Goal: Book appointment/travel/reservation

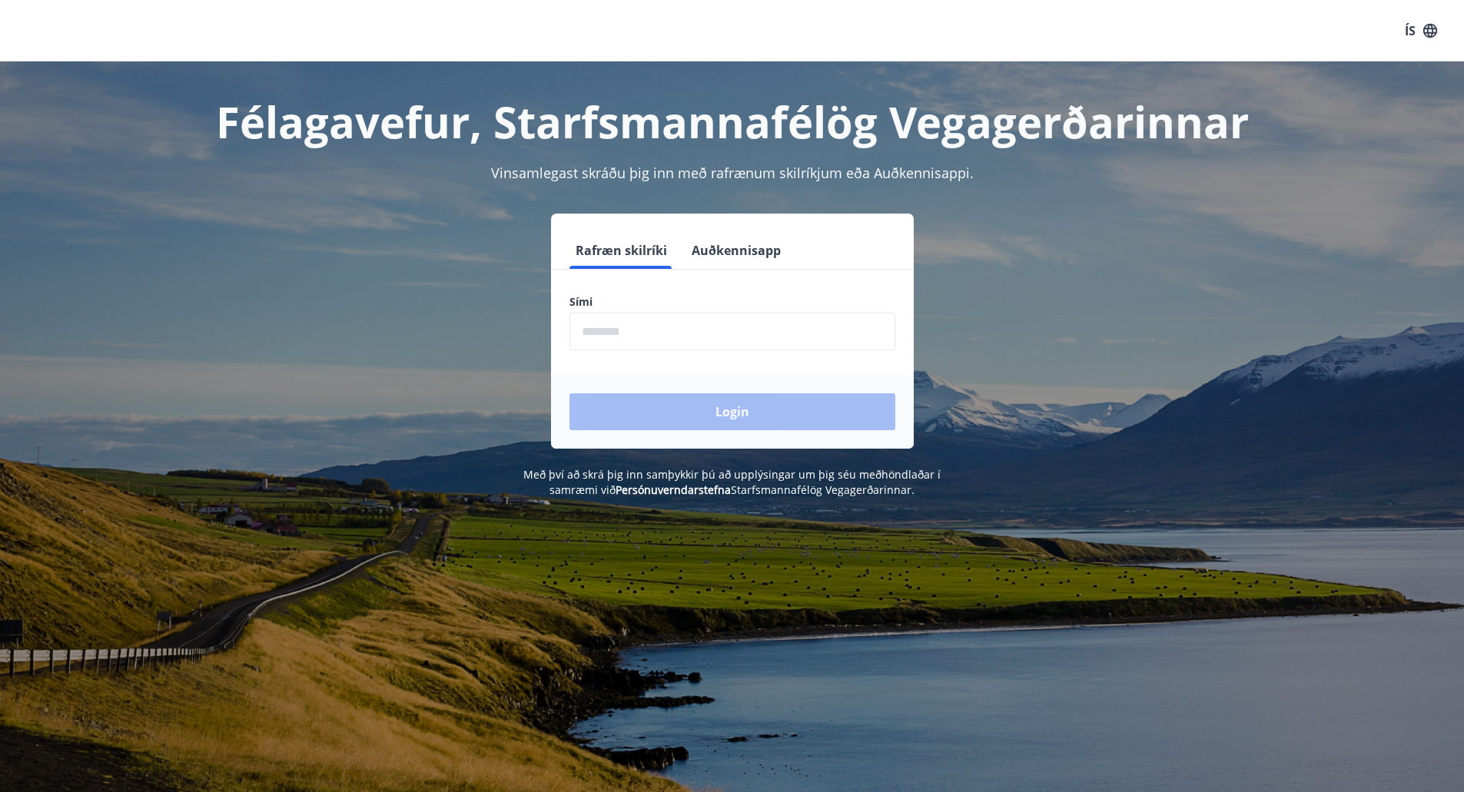
click at [659, 334] on input "phone" at bounding box center [732, 332] width 326 height 38
type input "********"
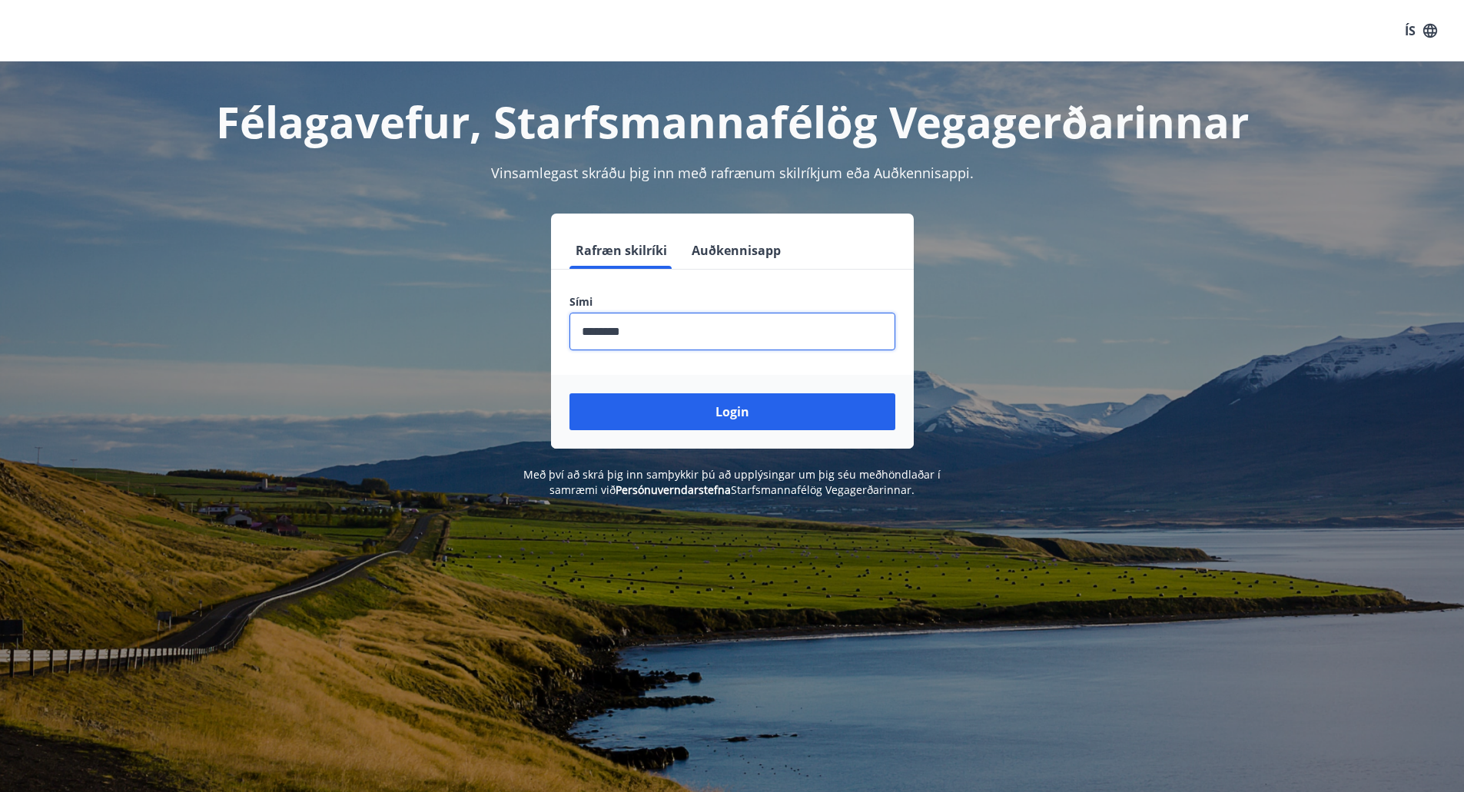
click at [685, 412] on button "Login" at bounding box center [732, 411] width 326 height 37
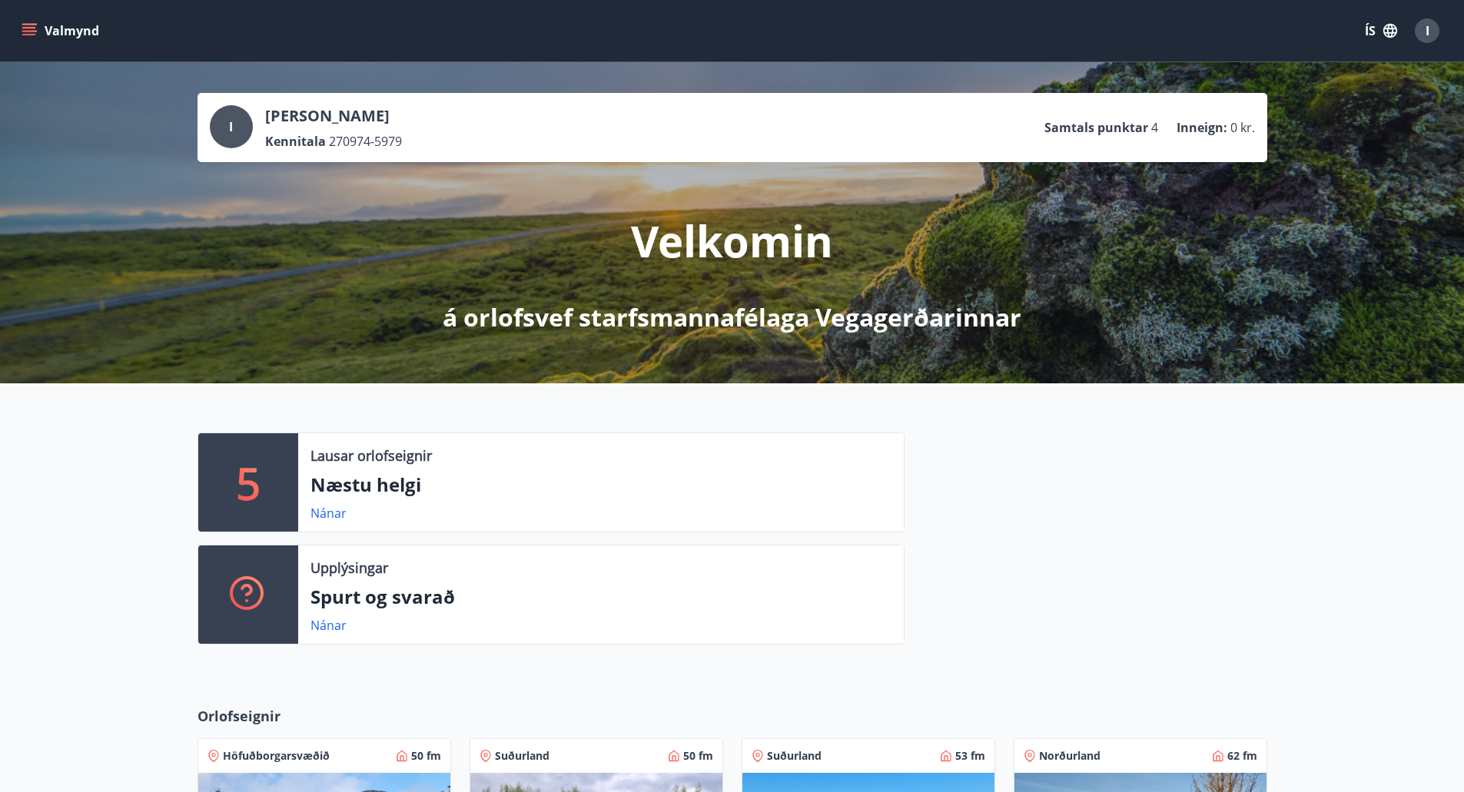
click at [31, 33] on icon "menu" at bounding box center [29, 30] width 15 height 15
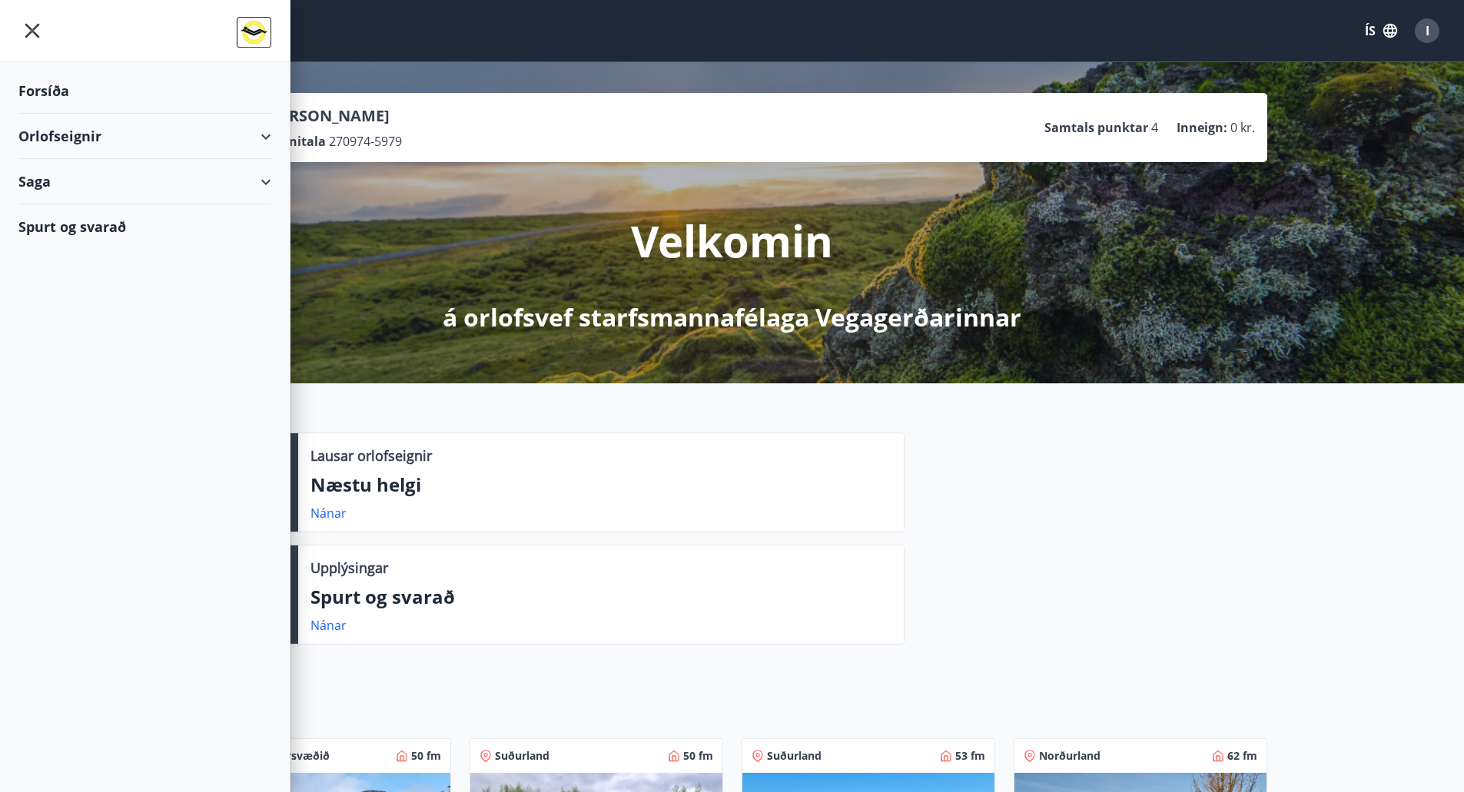
click at [88, 130] on div "Orlofseignir" at bounding box center [144, 136] width 253 height 45
click at [78, 201] on div "Bókunardagatal" at bounding box center [145, 207] width 228 height 32
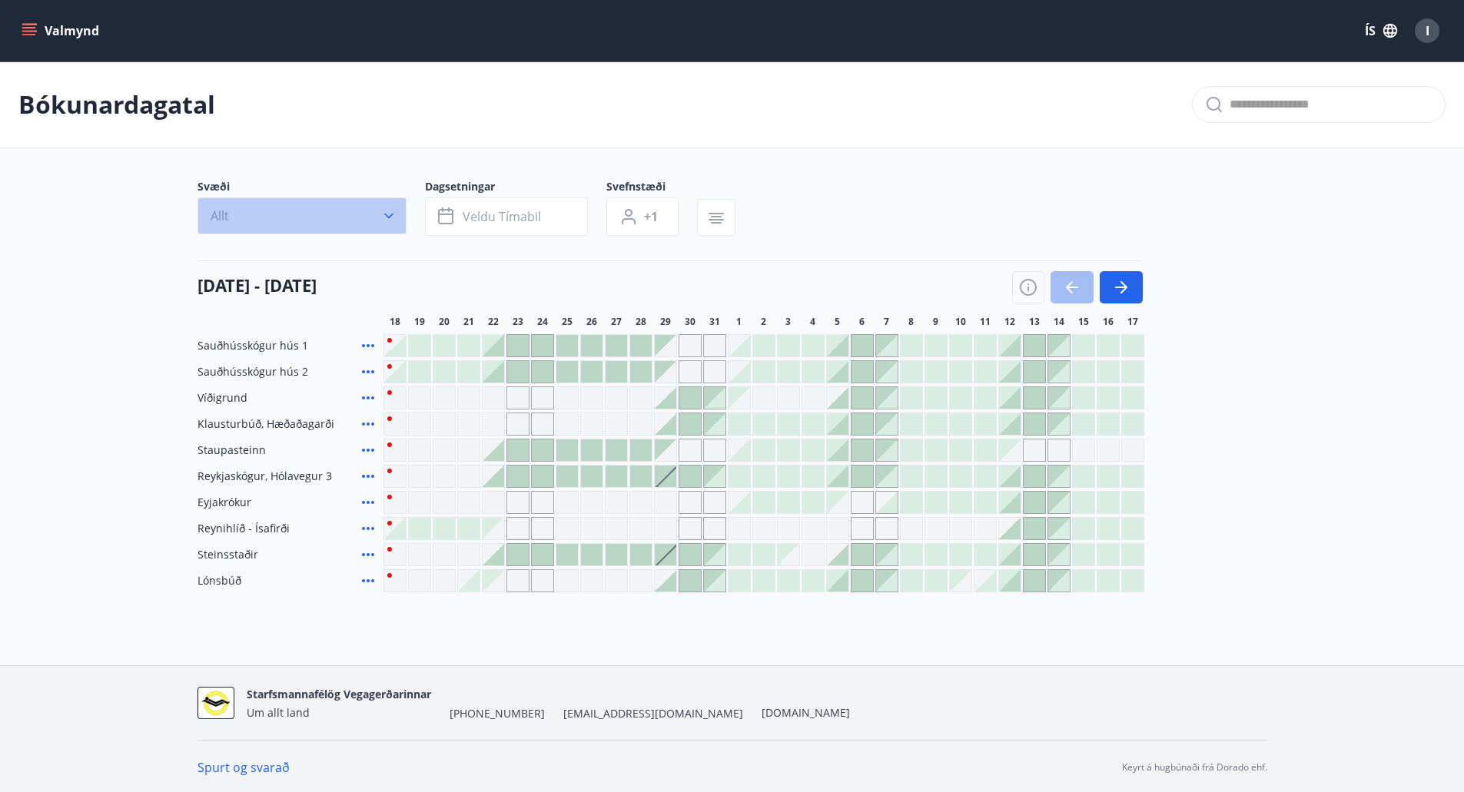
click at [368, 223] on button "Allt" at bounding box center [301, 215] width 209 height 37
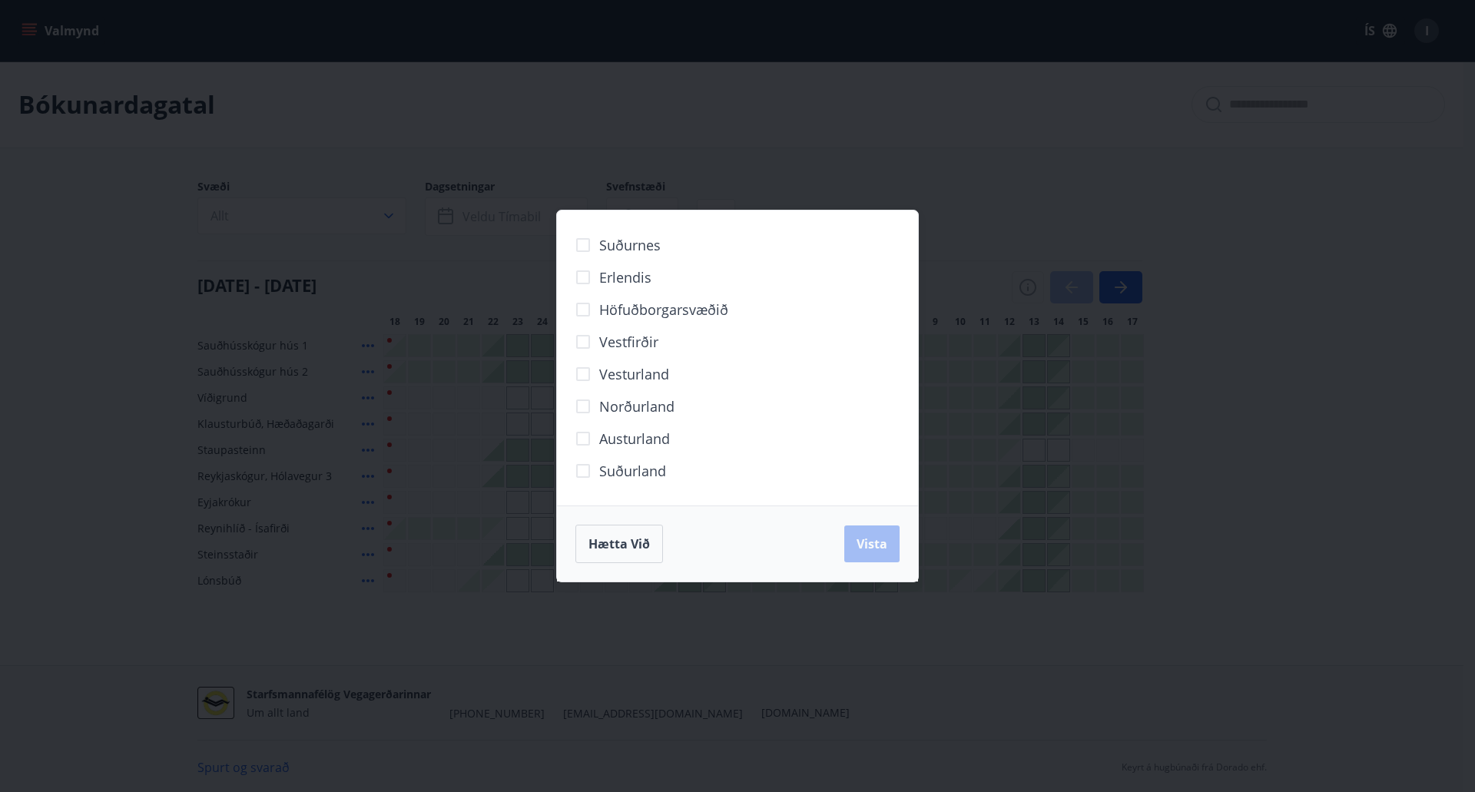
click at [639, 400] on span "Norðurland" at bounding box center [636, 407] width 75 height 20
click at [864, 543] on span "Vista" at bounding box center [872, 544] width 31 height 17
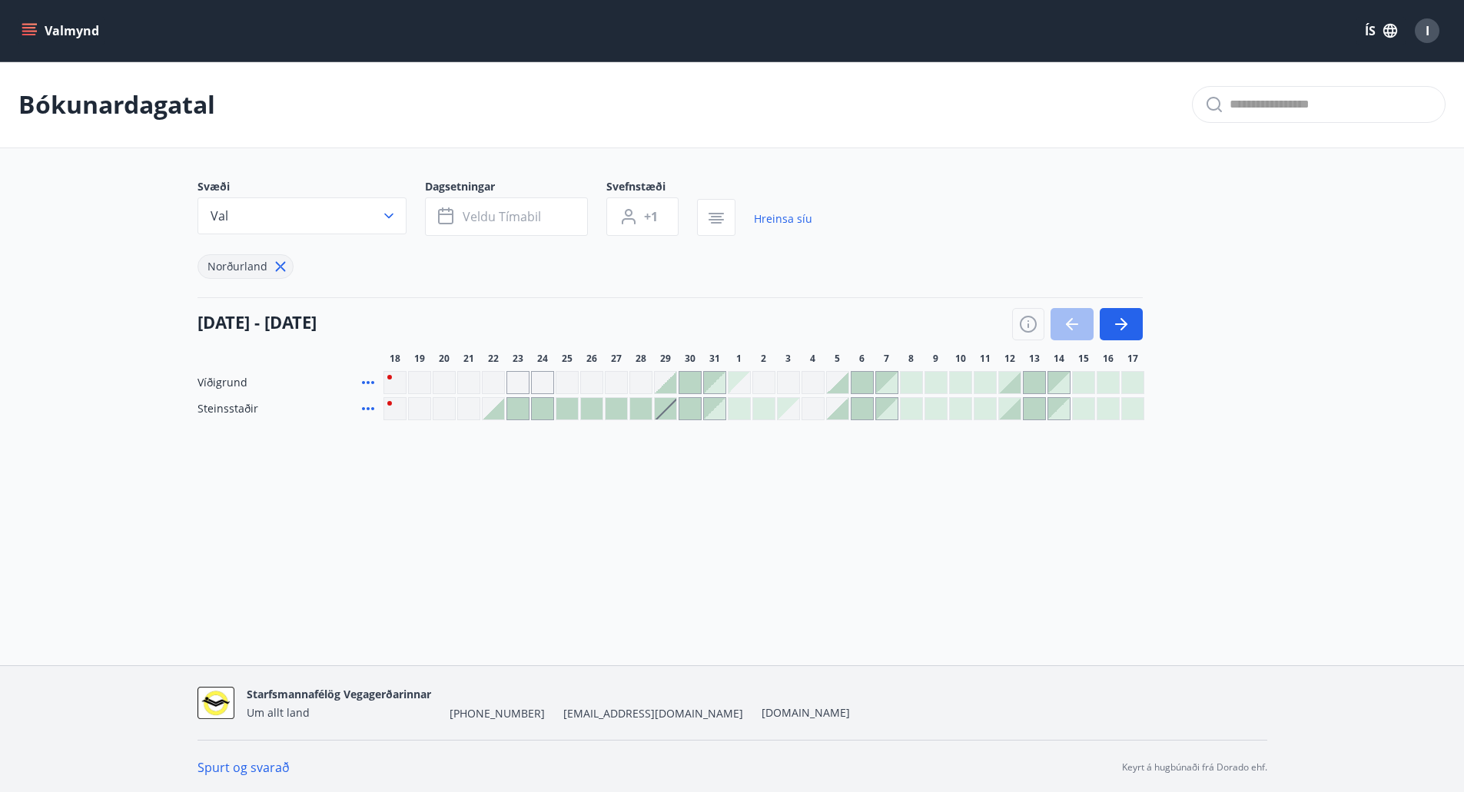
click at [842, 412] on div at bounding box center [838, 409] width 22 height 22
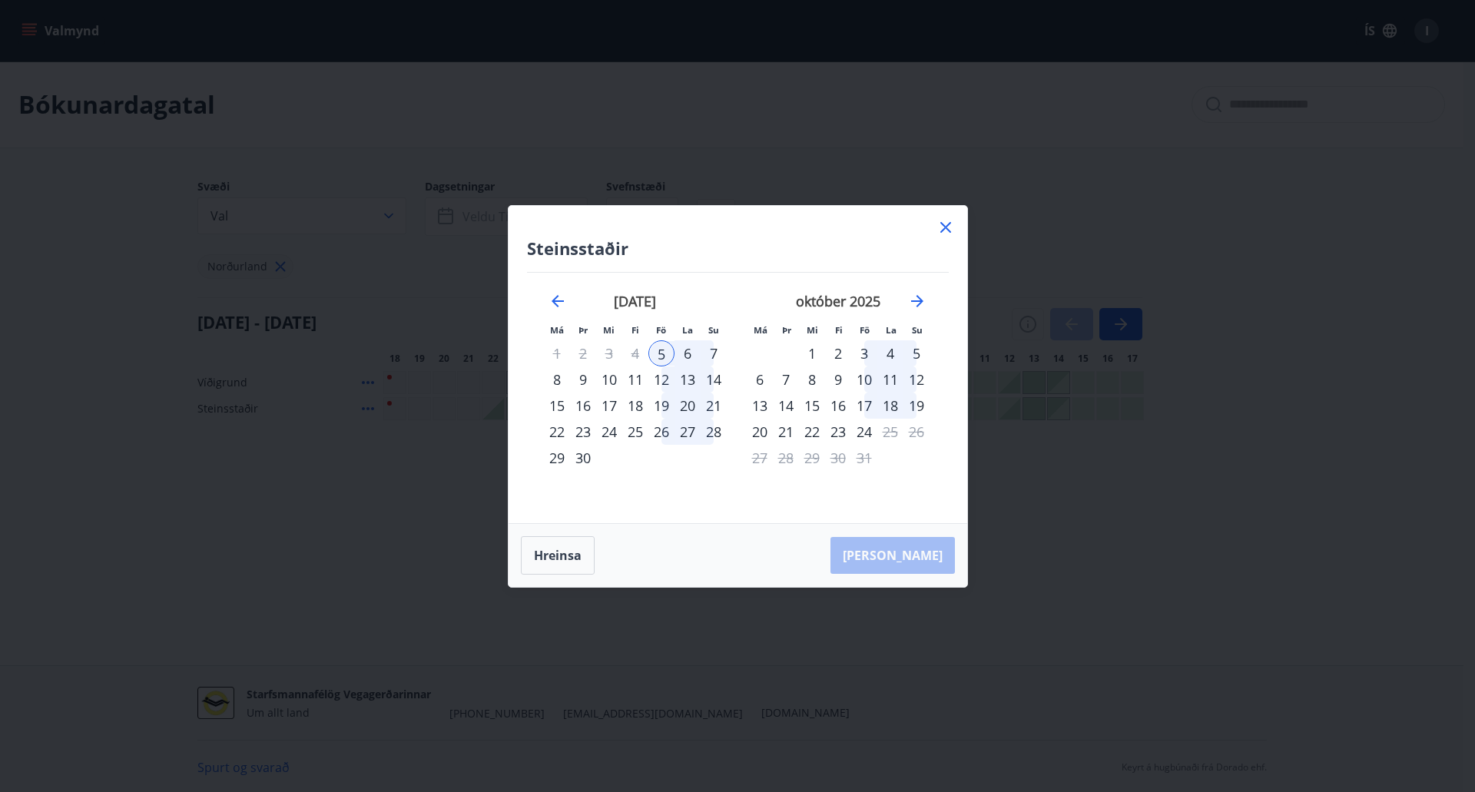
click at [712, 352] on div "7" at bounding box center [714, 353] width 26 height 26
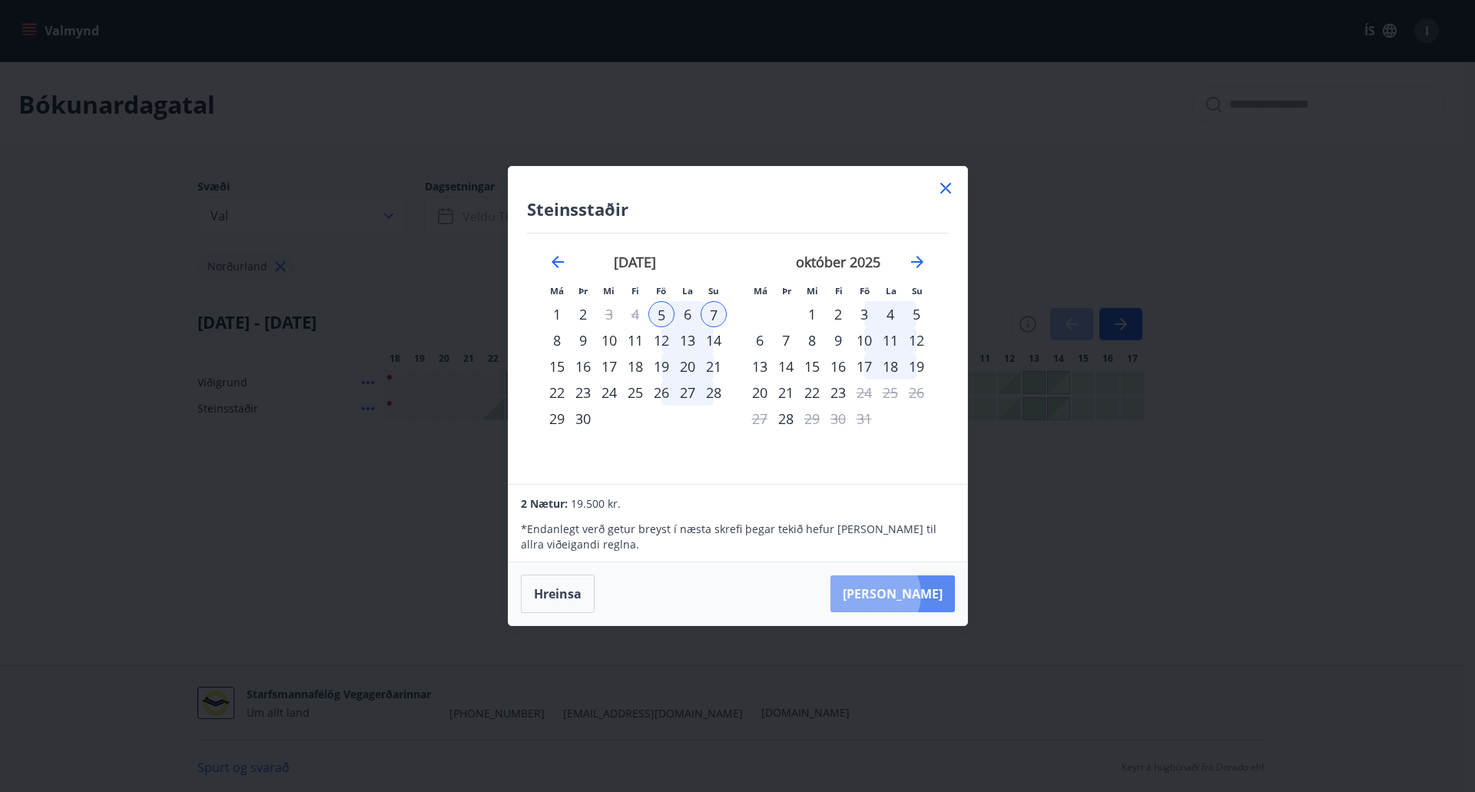
click at [922, 595] on button "Taka Frá" at bounding box center [893, 594] width 124 height 37
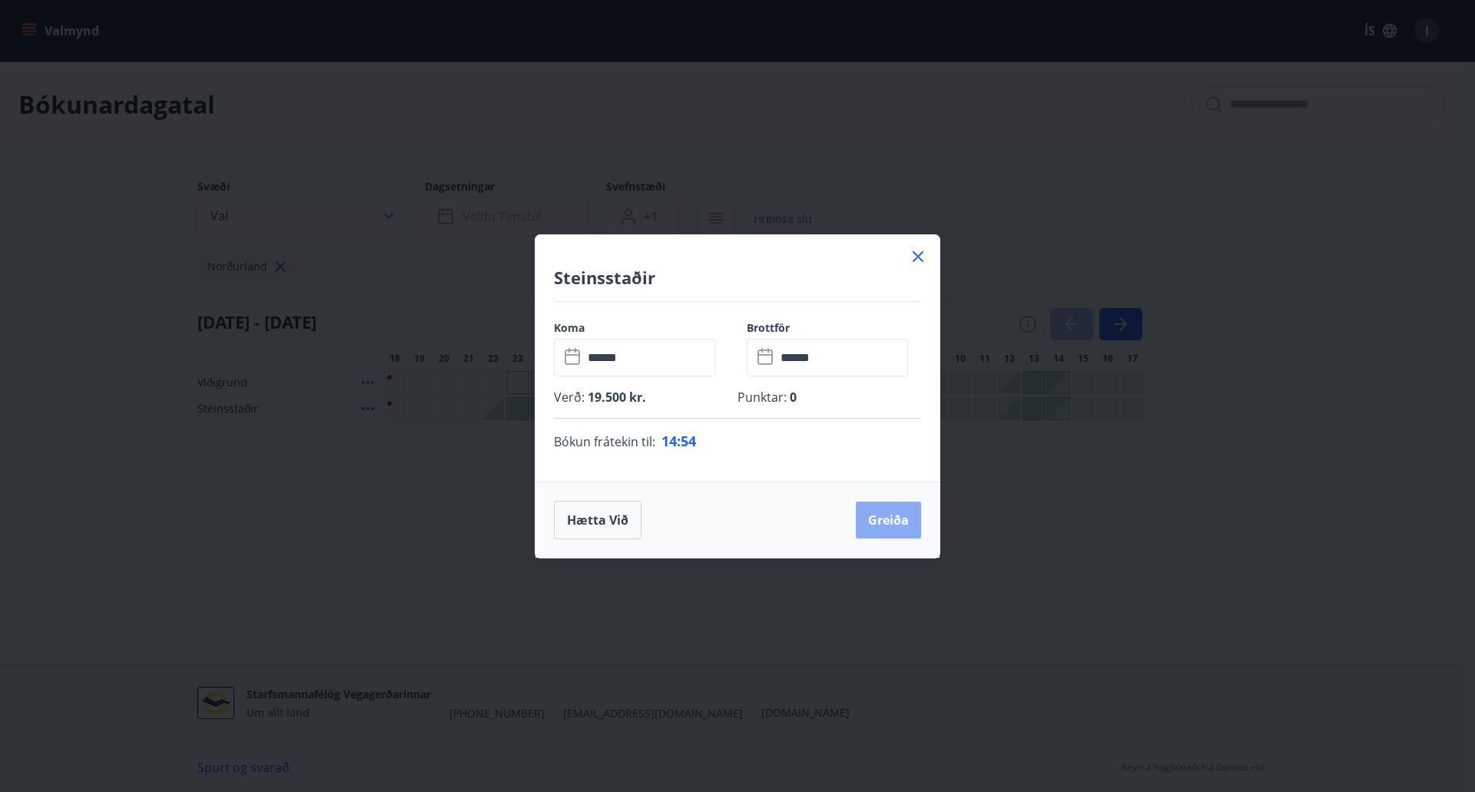
click at [887, 520] on button "Greiða" at bounding box center [888, 520] width 65 height 37
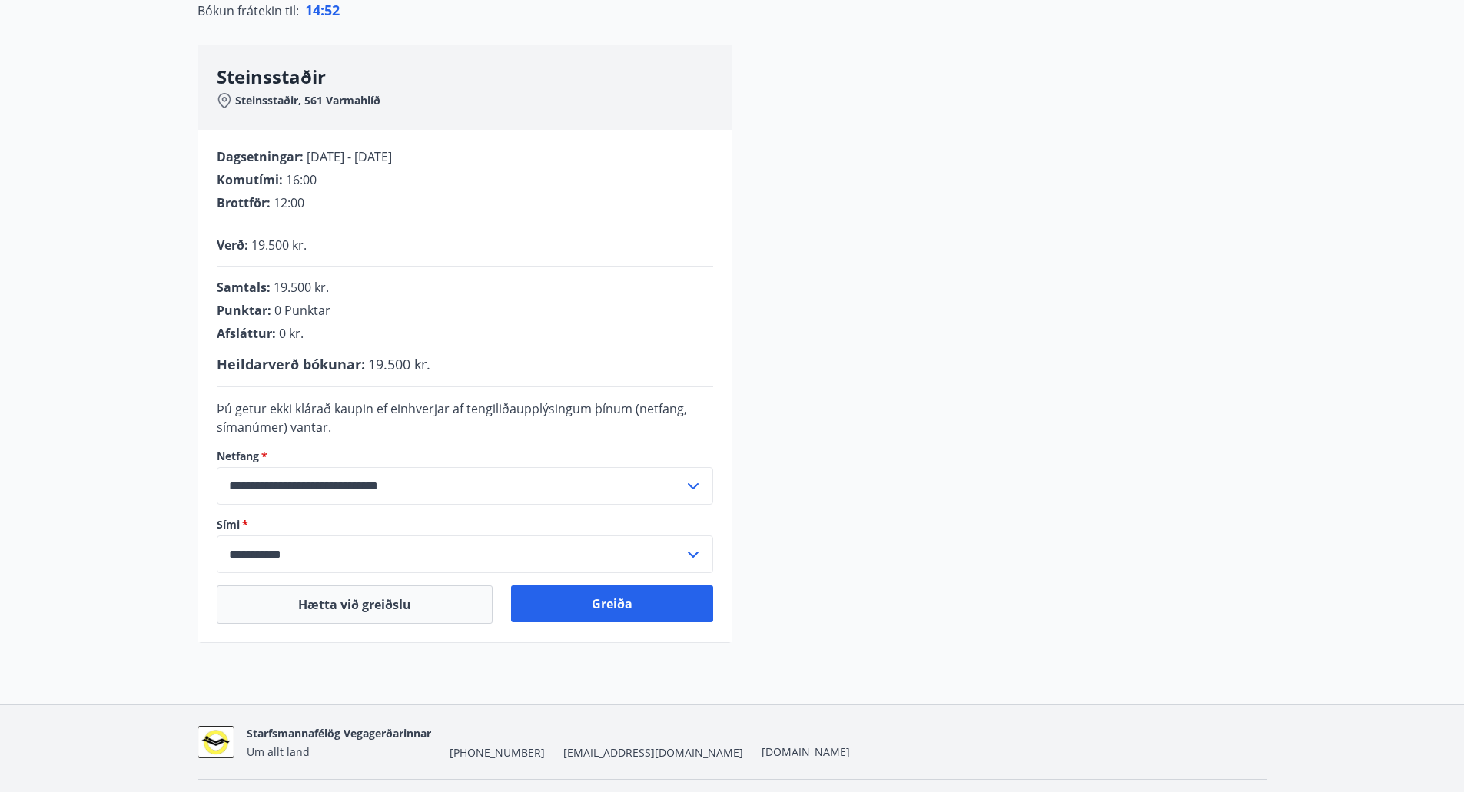
scroll to position [224, 0]
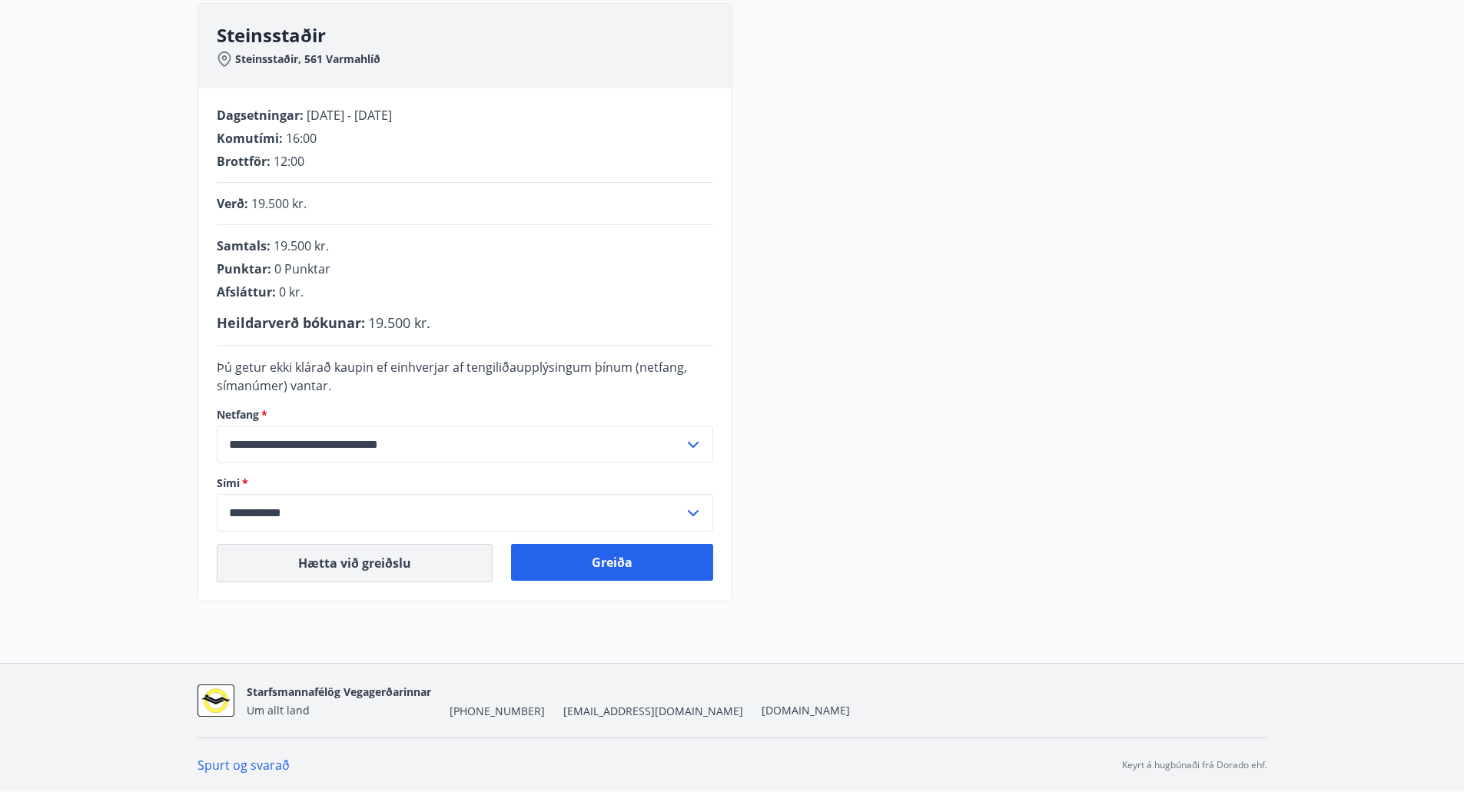
click at [385, 553] on button "Hætta við greiðslu" at bounding box center [355, 563] width 276 height 38
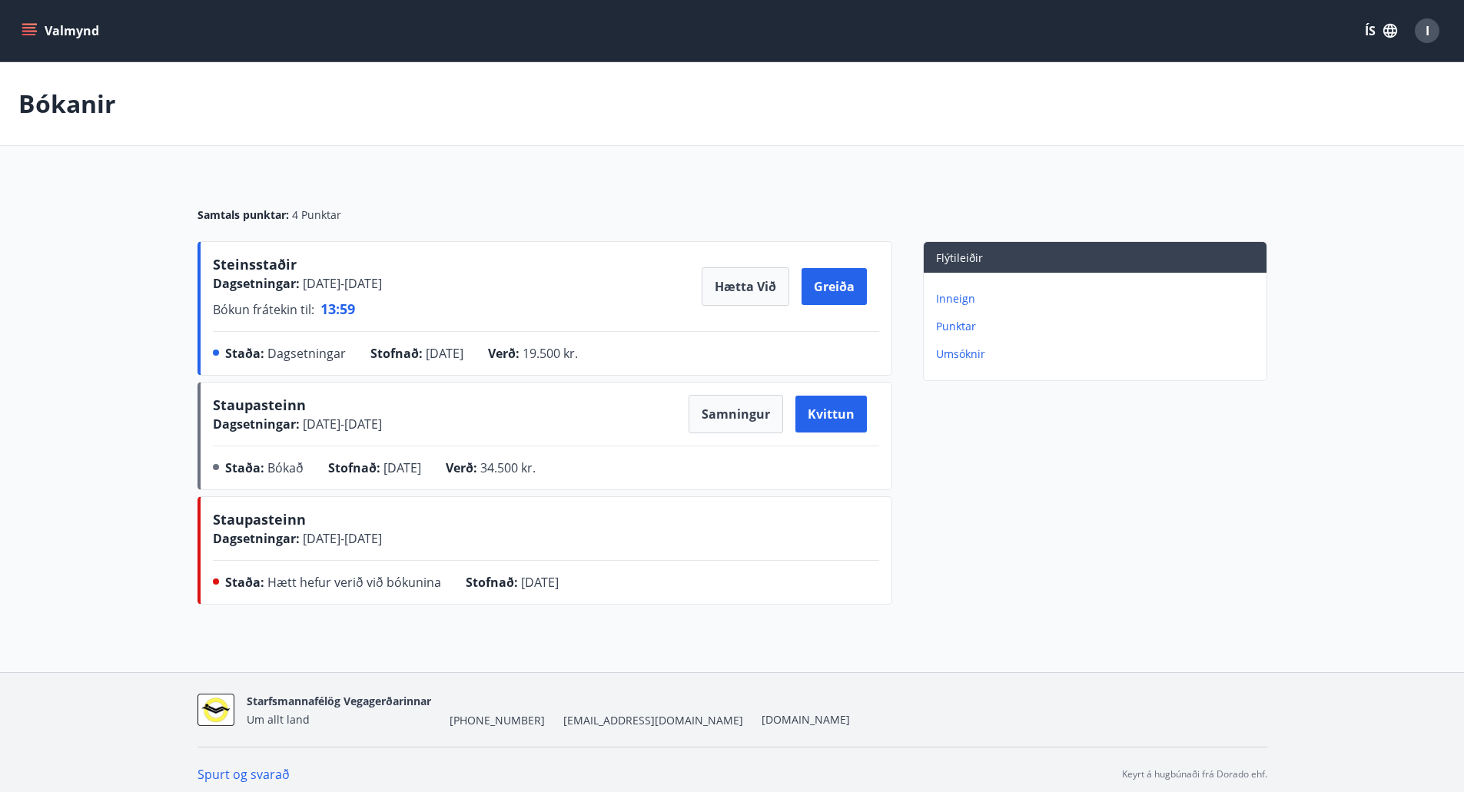
click at [31, 34] on icon "menu" at bounding box center [29, 35] width 14 height 2
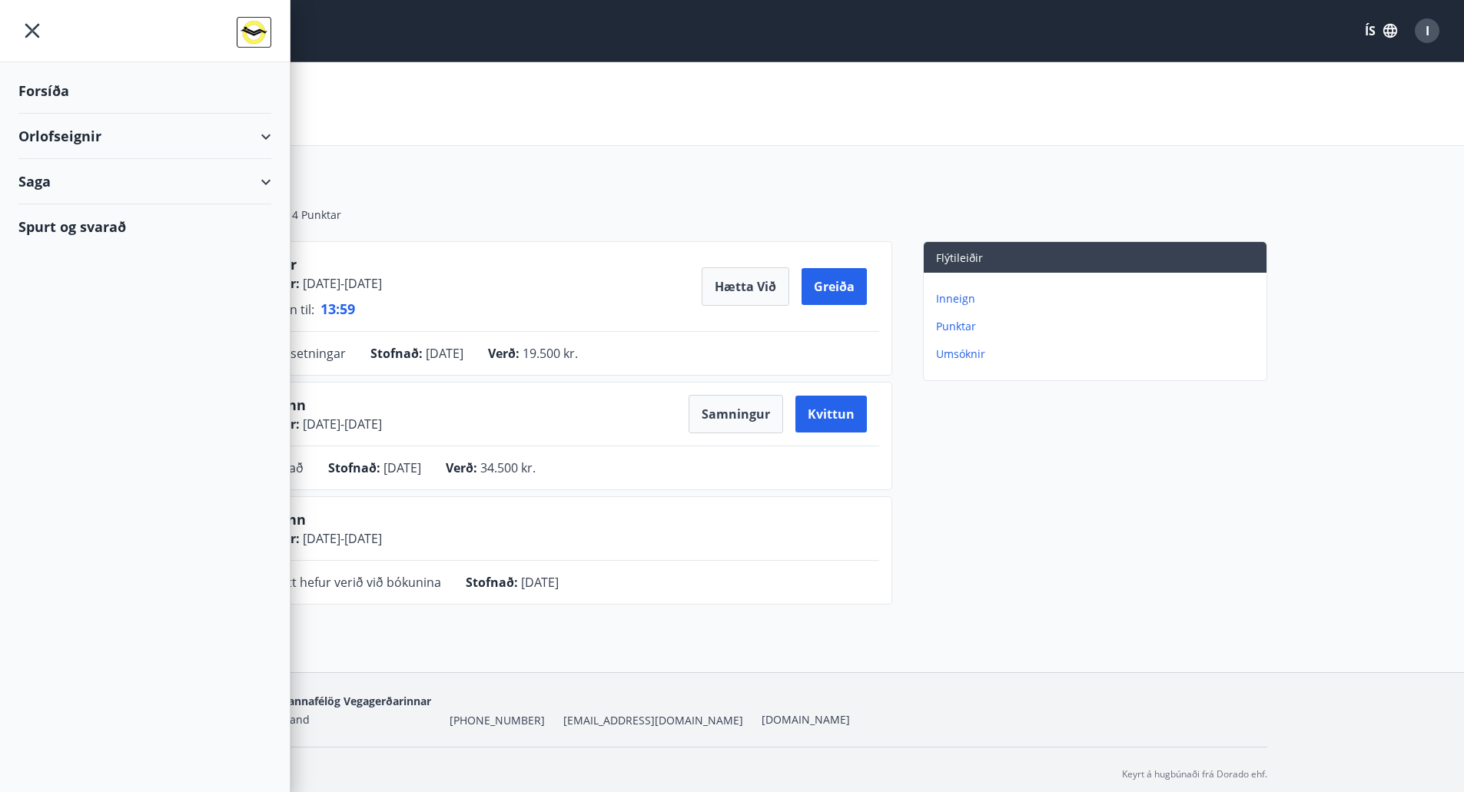
click at [63, 132] on div "Orlofseignir" at bounding box center [144, 136] width 253 height 45
click at [74, 204] on div "Bókunardagatal" at bounding box center [145, 207] width 228 height 32
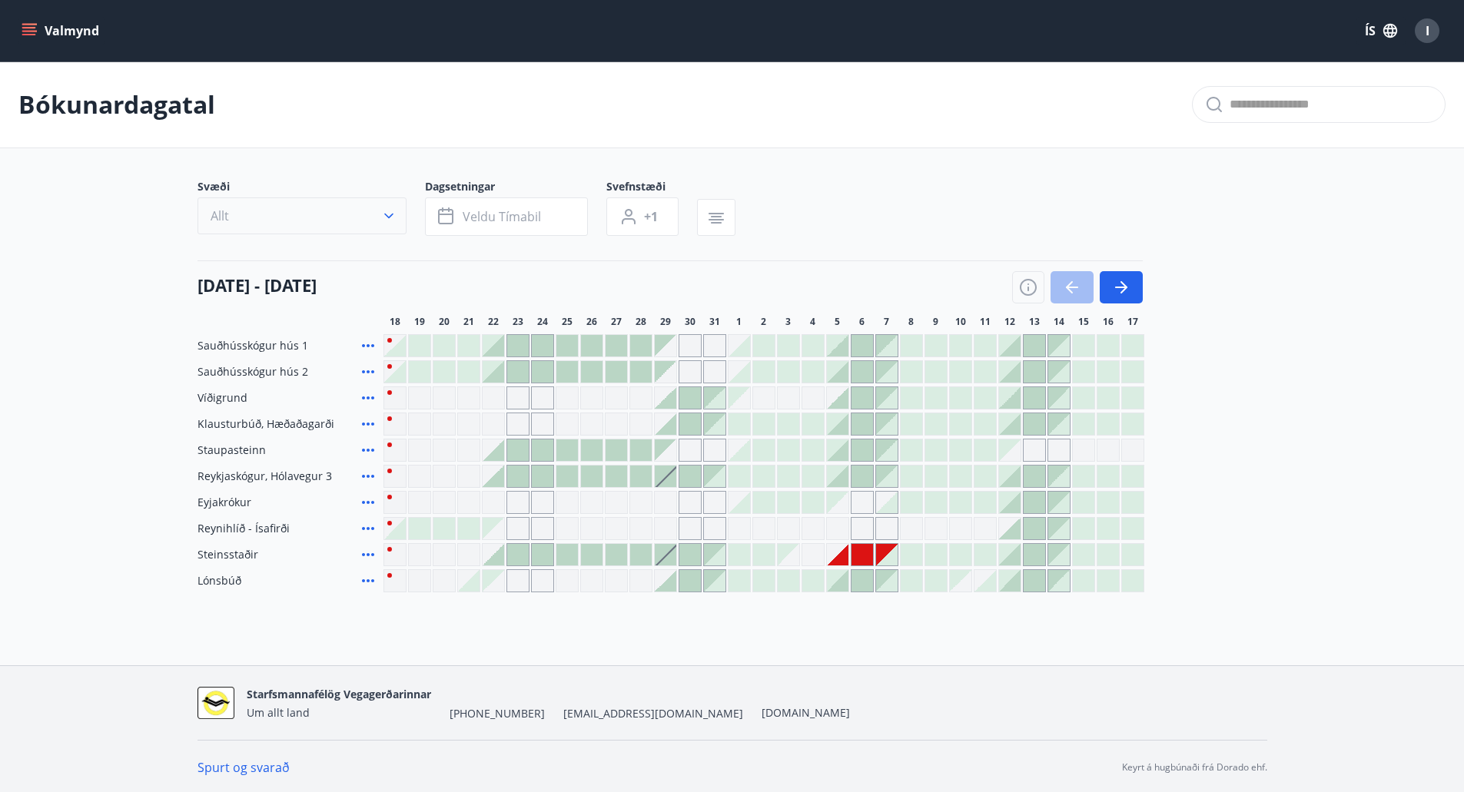
click at [372, 213] on button "Allt" at bounding box center [301, 215] width 209 height 37
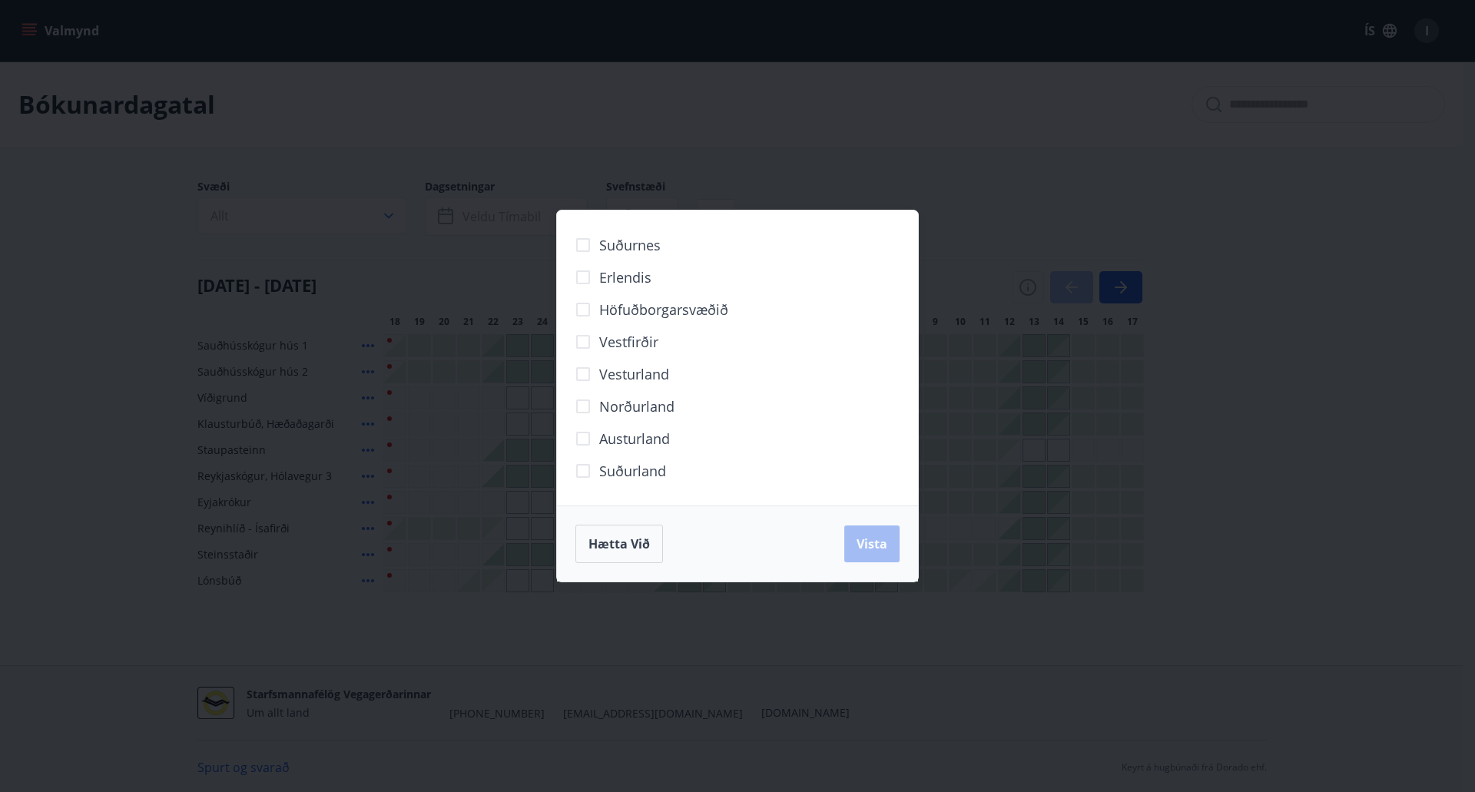
click at [623, 409] on span "Norðurland" at bounding box center [636, 407] width 75 height 20
click at [875, 542] on span "Vista" at bounding box center [872, 544] width 31 height 17
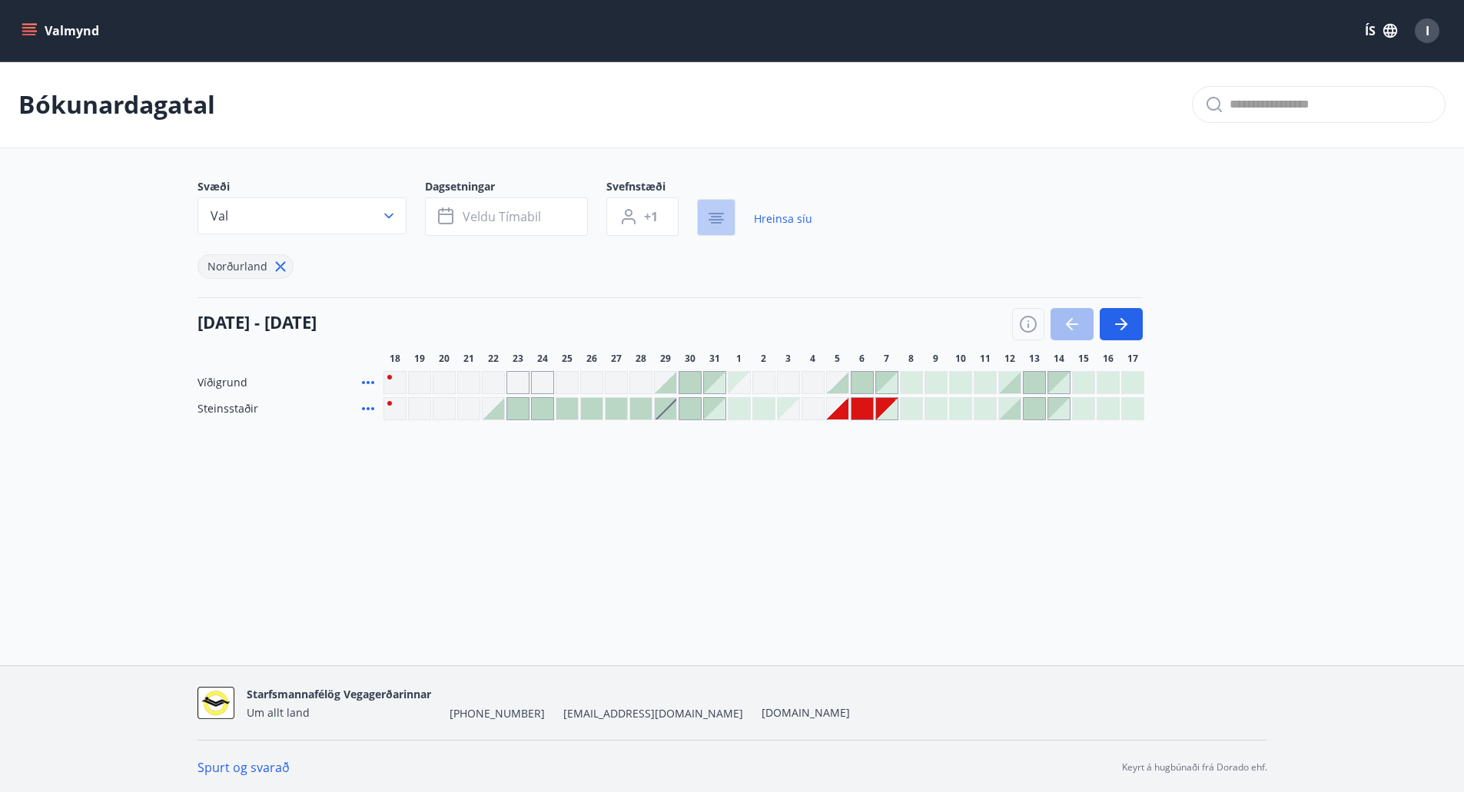
click at [714, 225] on icon "button" at bounding box center [716, 218] width 18 height 18
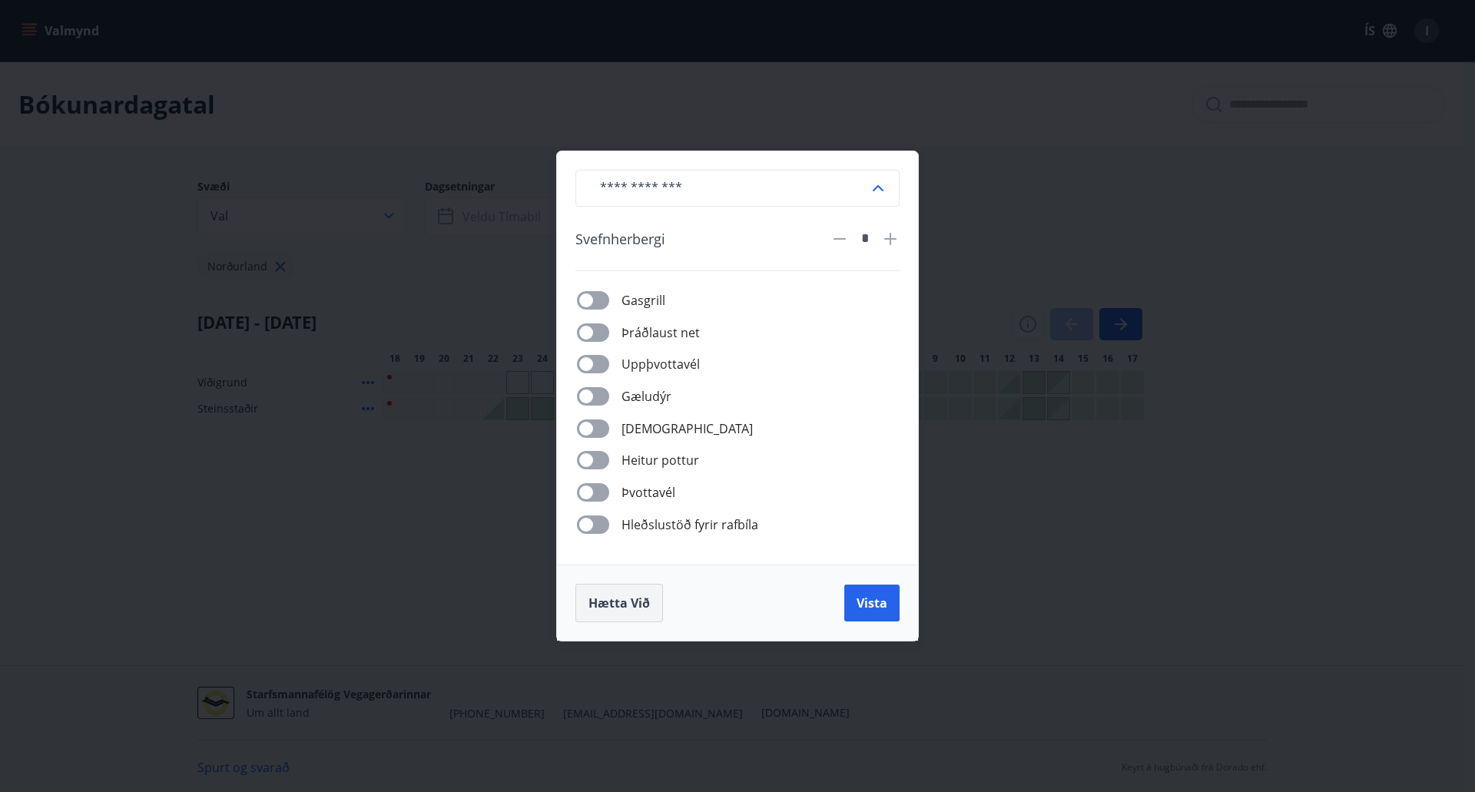
click at [638, 595] on span "Hætta við" at bounding box center [619, 603] width 61 height 17
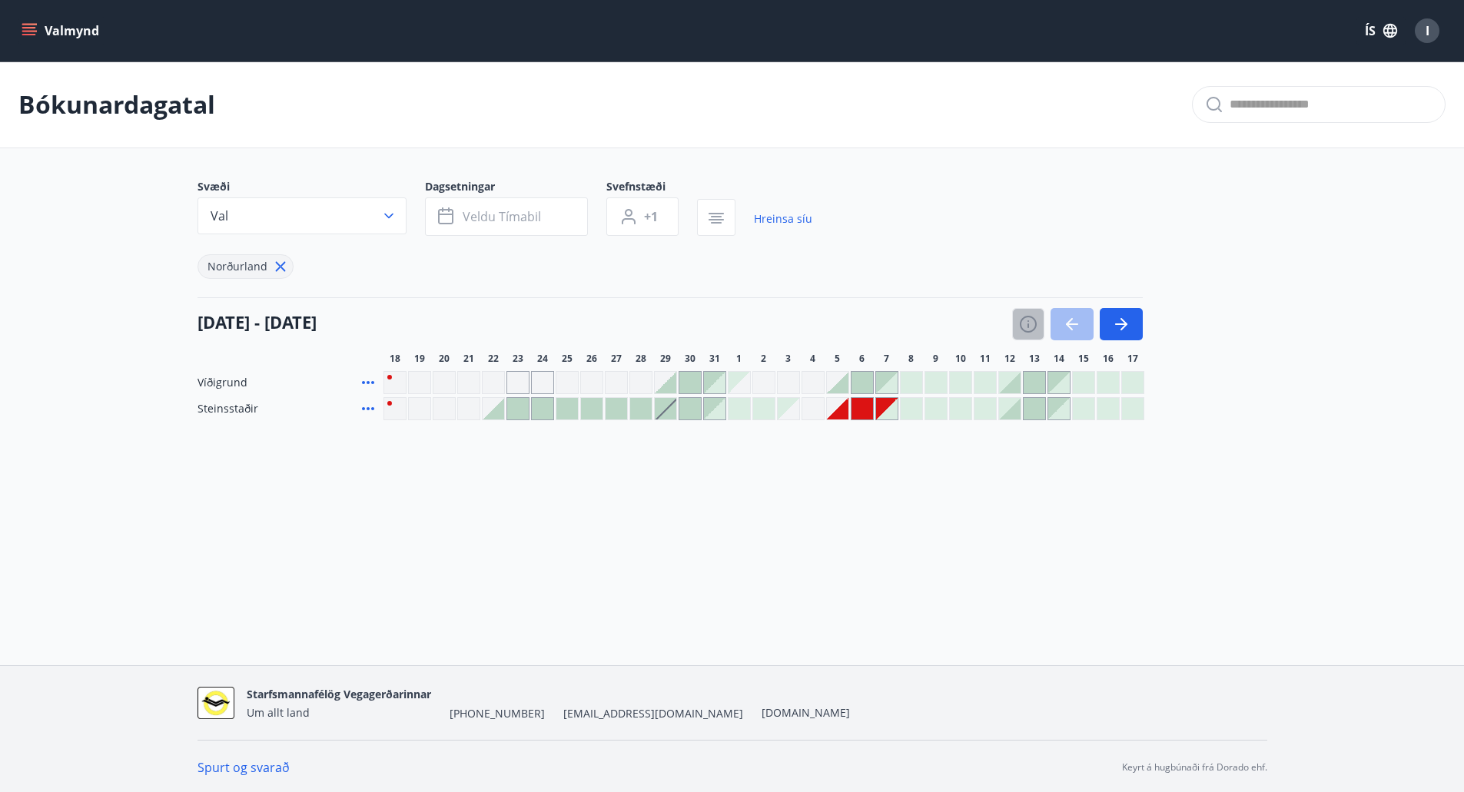
click at [1024, 332] on icon "button" at bounding box center [1028, 324] width 17 height 17
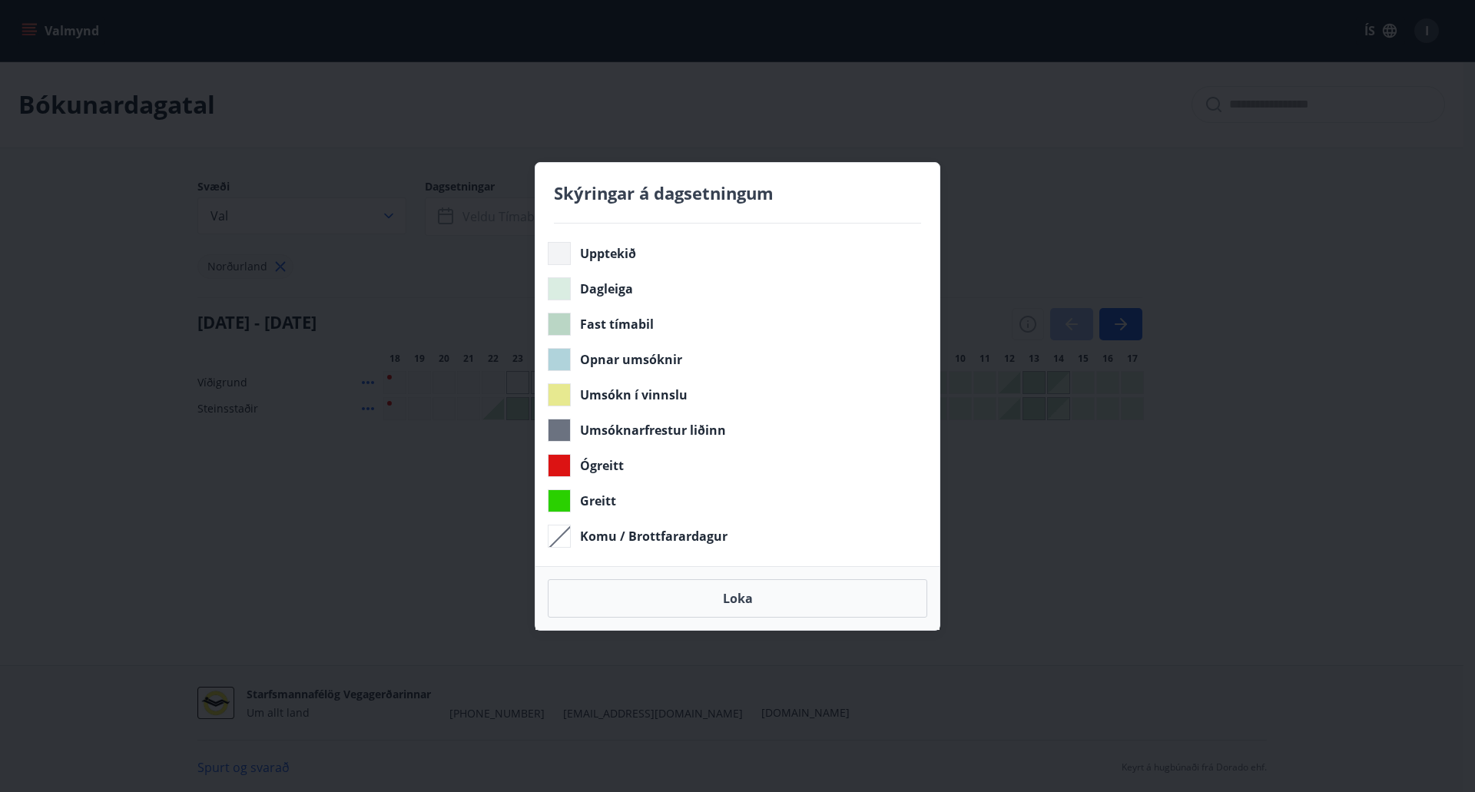
click at [466, 504] on div "Skýringar á dagsetningum Upptekið Dagleiga Fast tímabil Opnar umsóknir Umsókn í…" at bounding box center [737, 396] width 1475 height 792
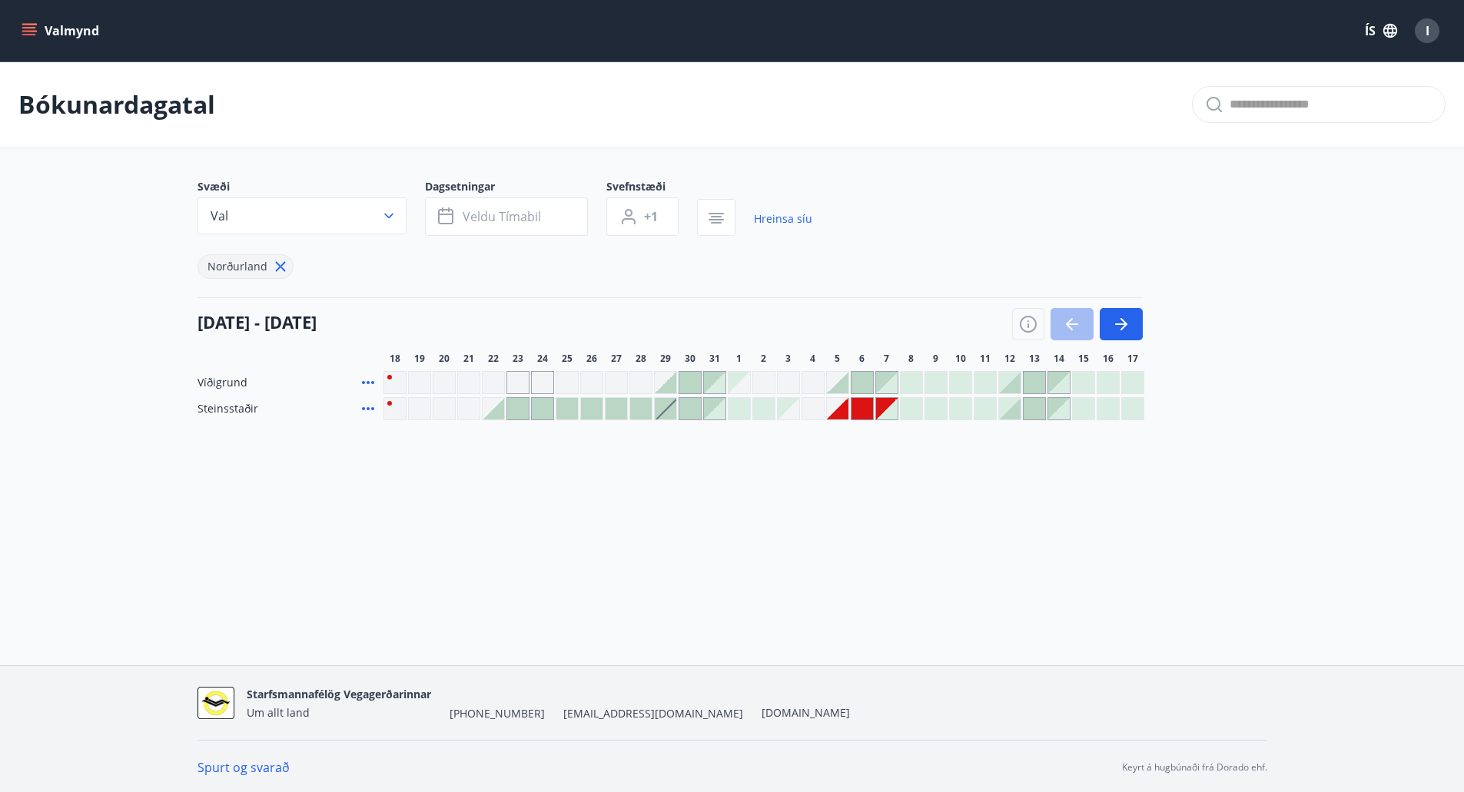
click at [836, 403] on div at bounding box center [838, 409] width 22 height 22
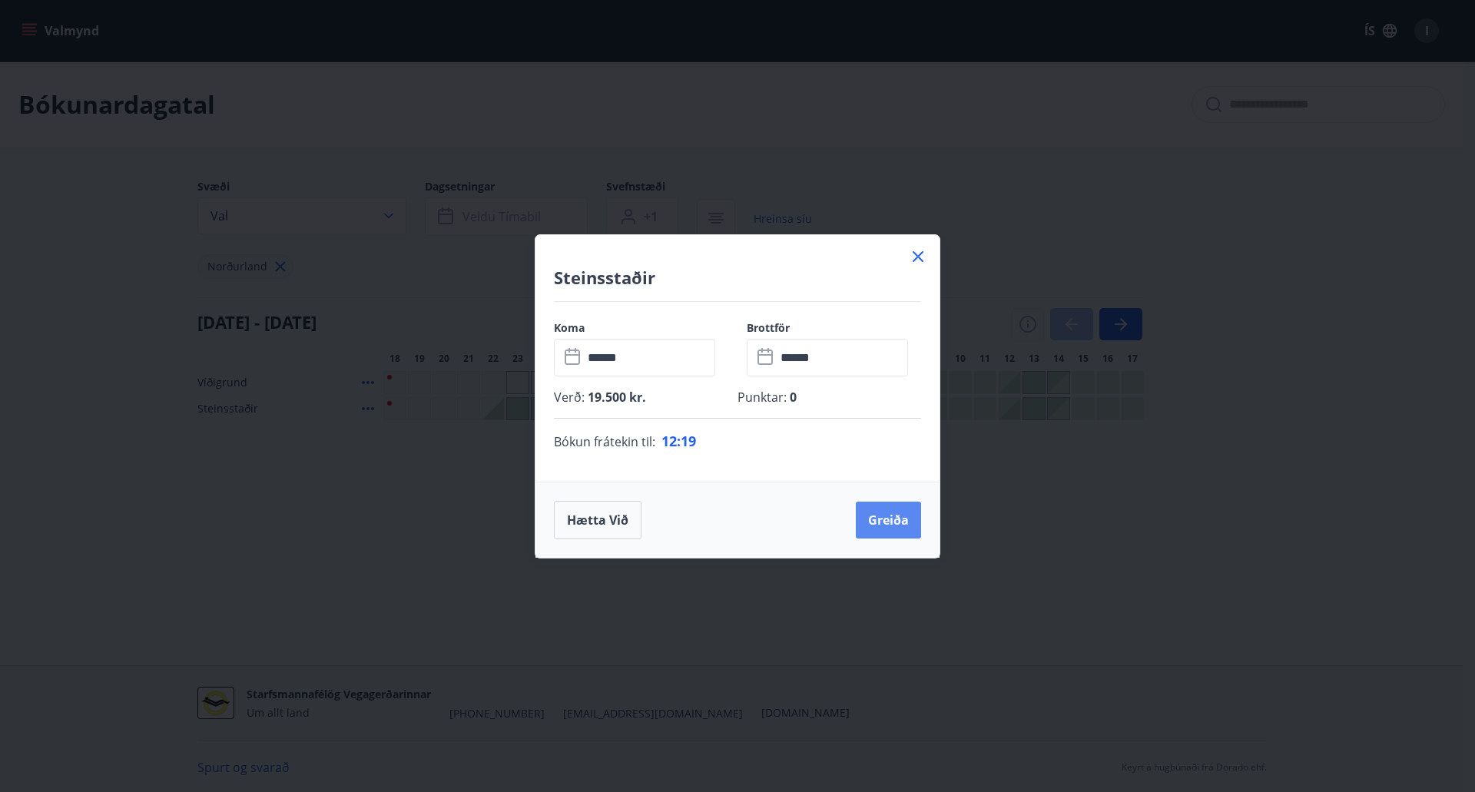
click at [896, 522] on button "Greiða" at bounding box center [888, 520] width 65 height 37
